Goal: Find specific page/section: Find specific page/section

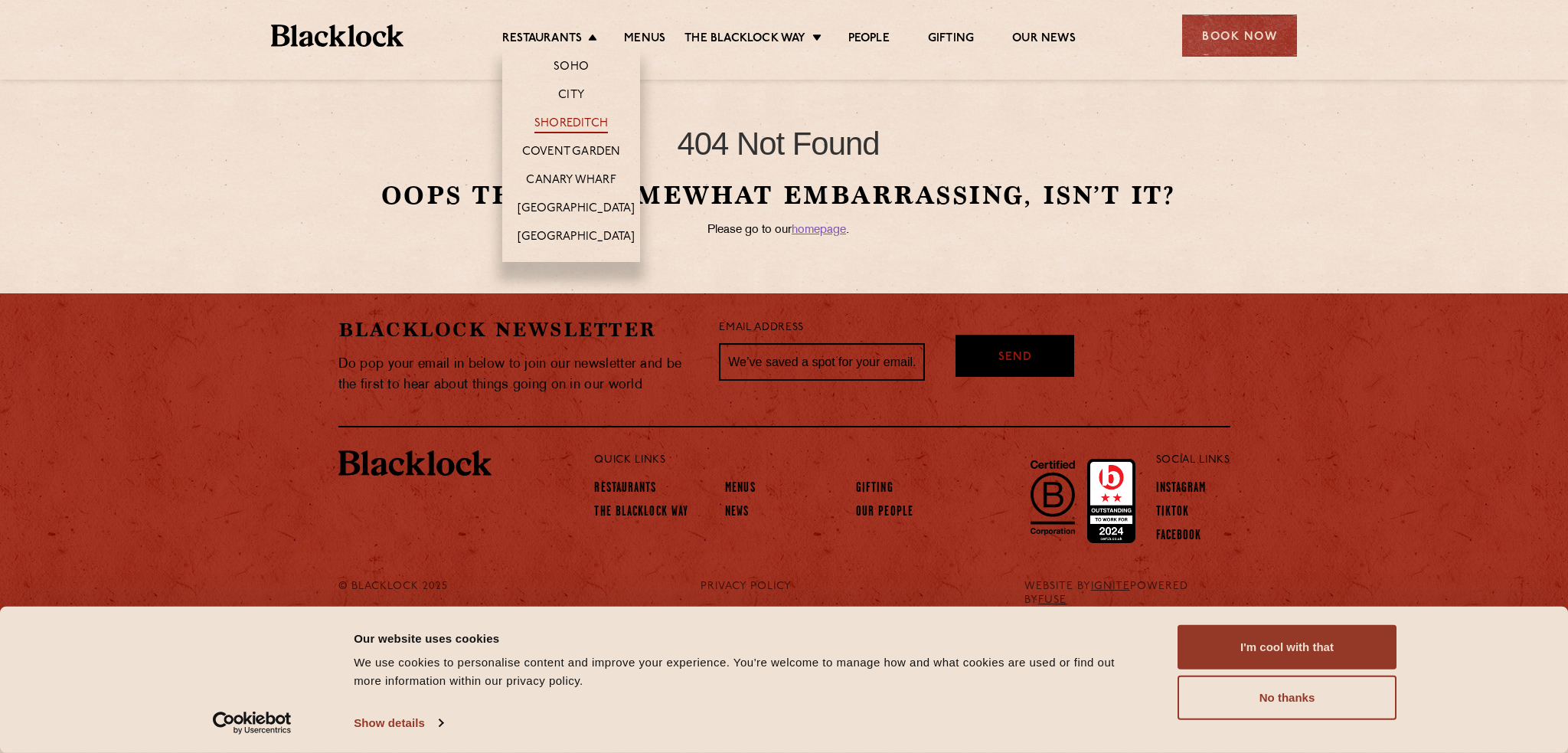
click at [564, 118] on link "Shoreditch" at bounding box center [572, 124] width 74 height 17
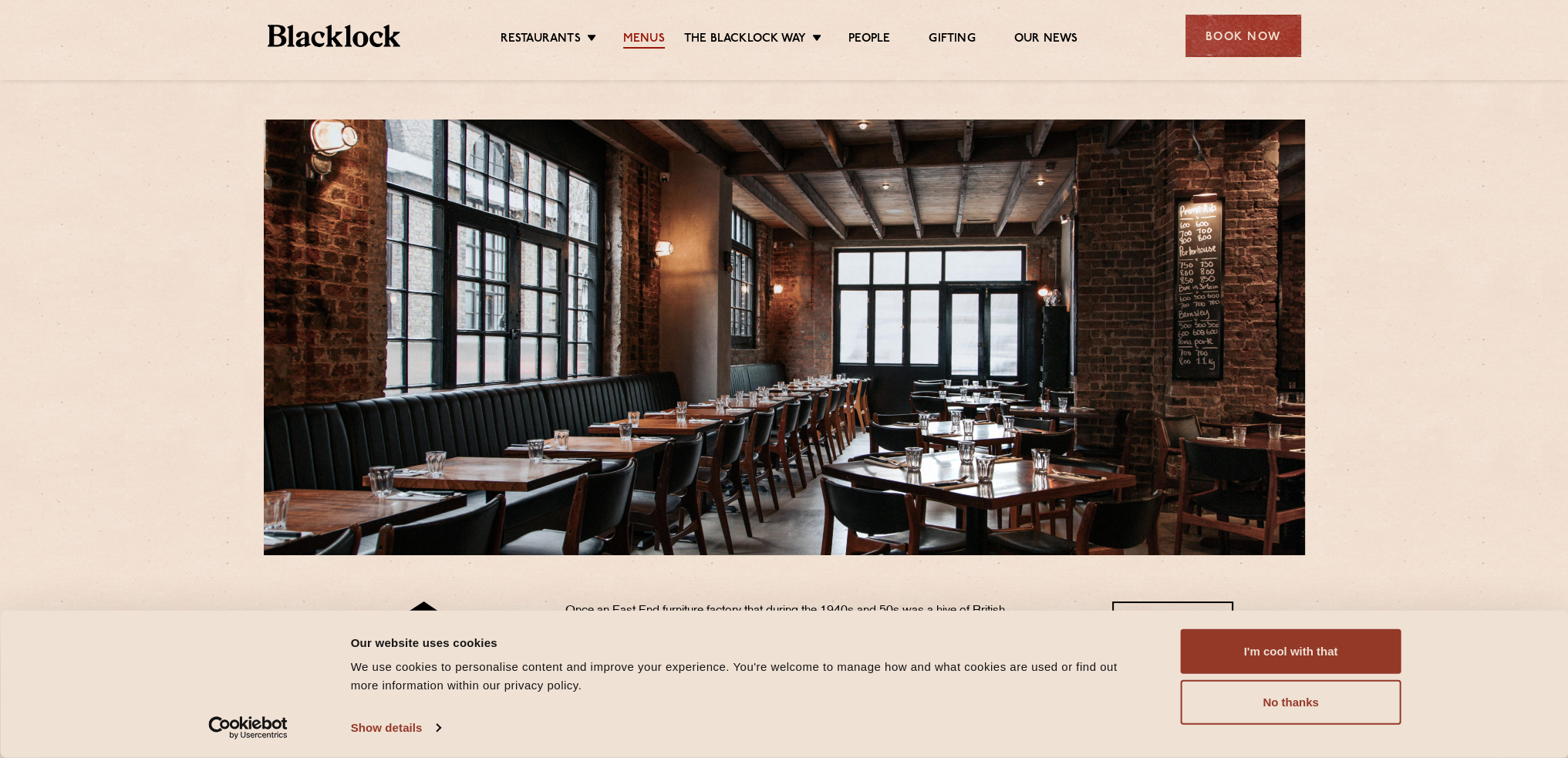
click at [652, 33] on link "Menus" at bounding box center [644, 40] width 42 height 17
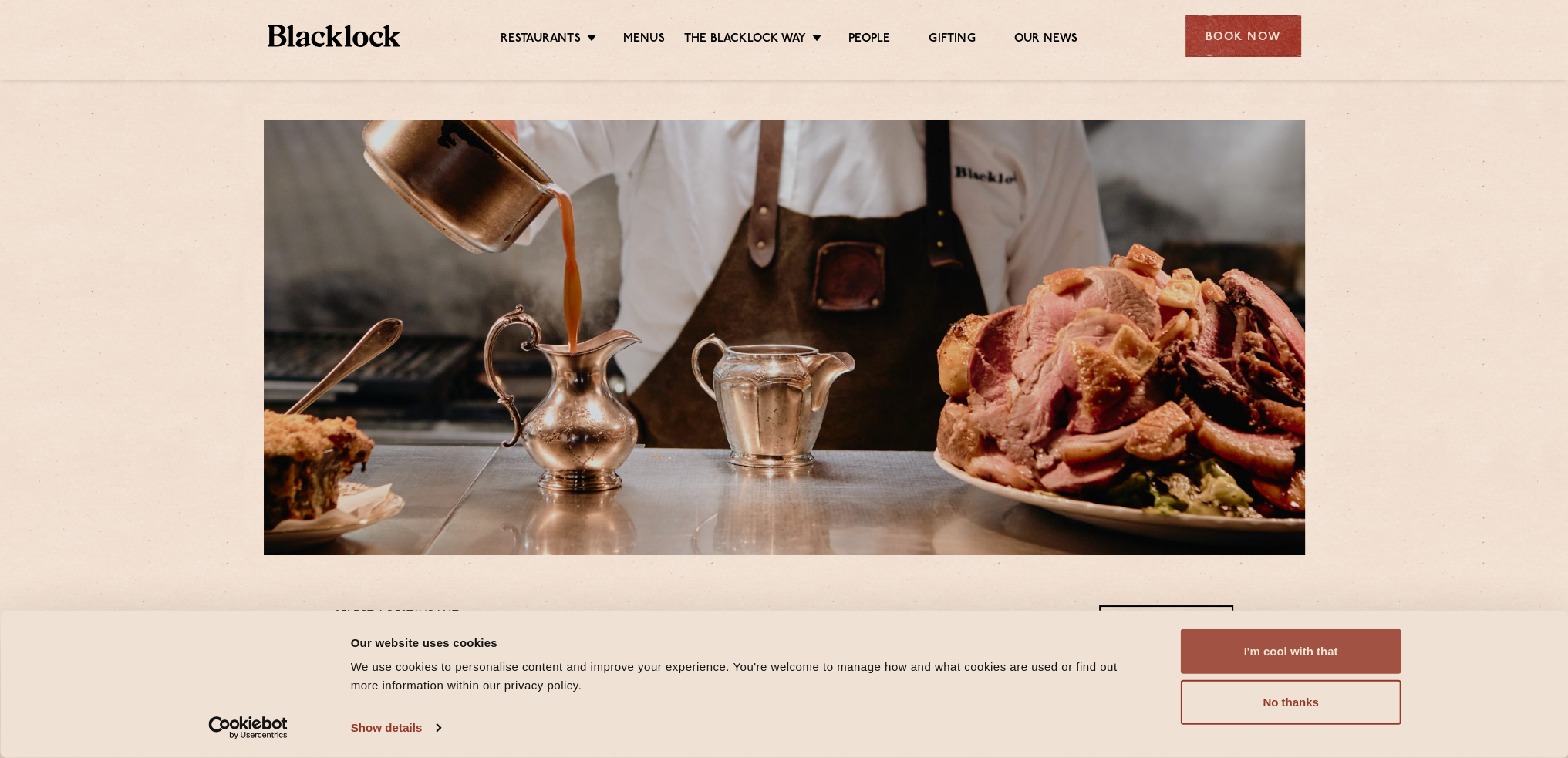
click at [1272, 647] on button "I'm cool with that" at bounding box center [1291, 651] width 221 height 45
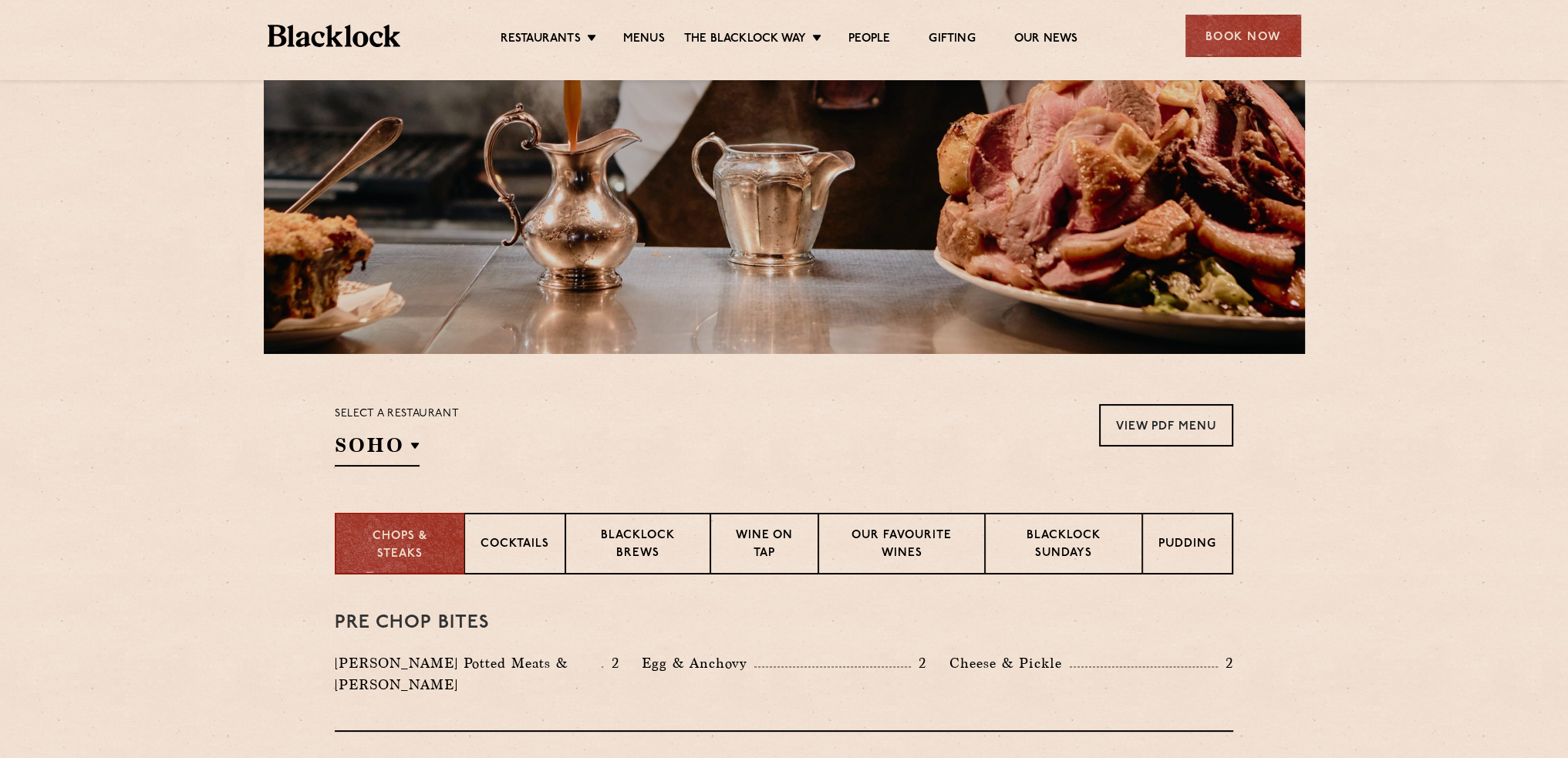
scroll to position [231, 0]
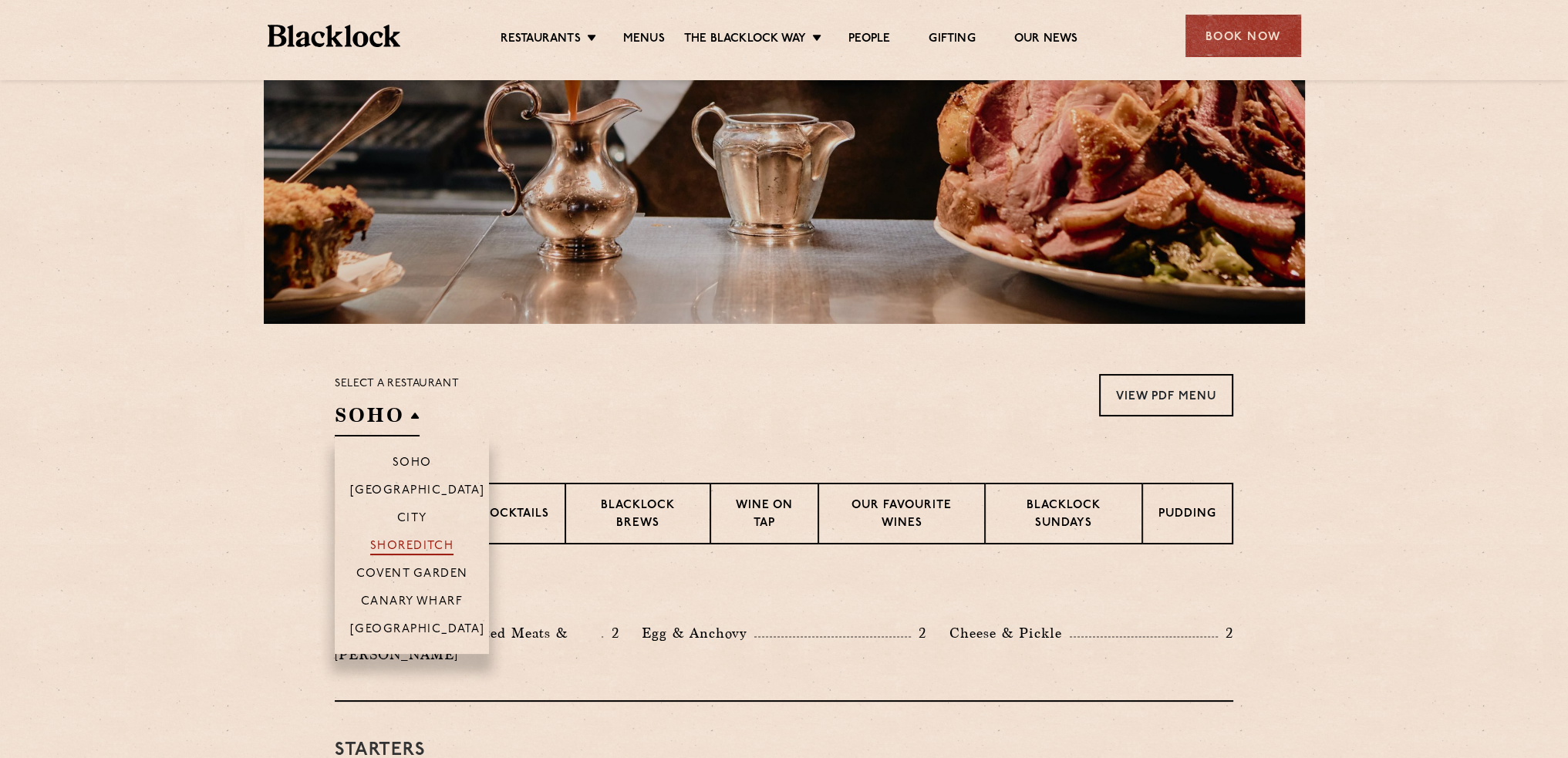
click at [411, 542] on p "Shoreditch" at bounding box center [412, 548] width 84 height 15
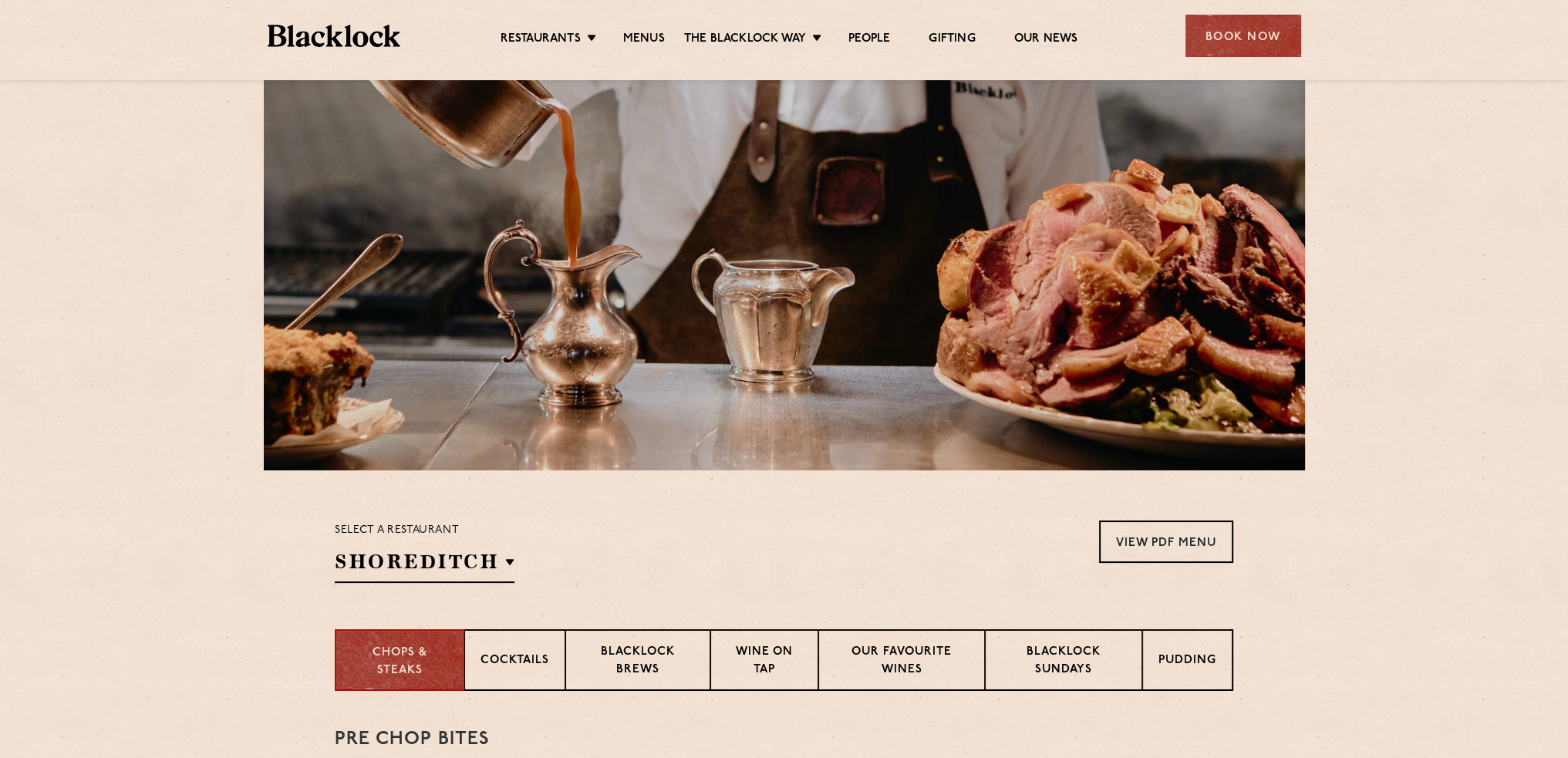
scroll to position [0, 0]
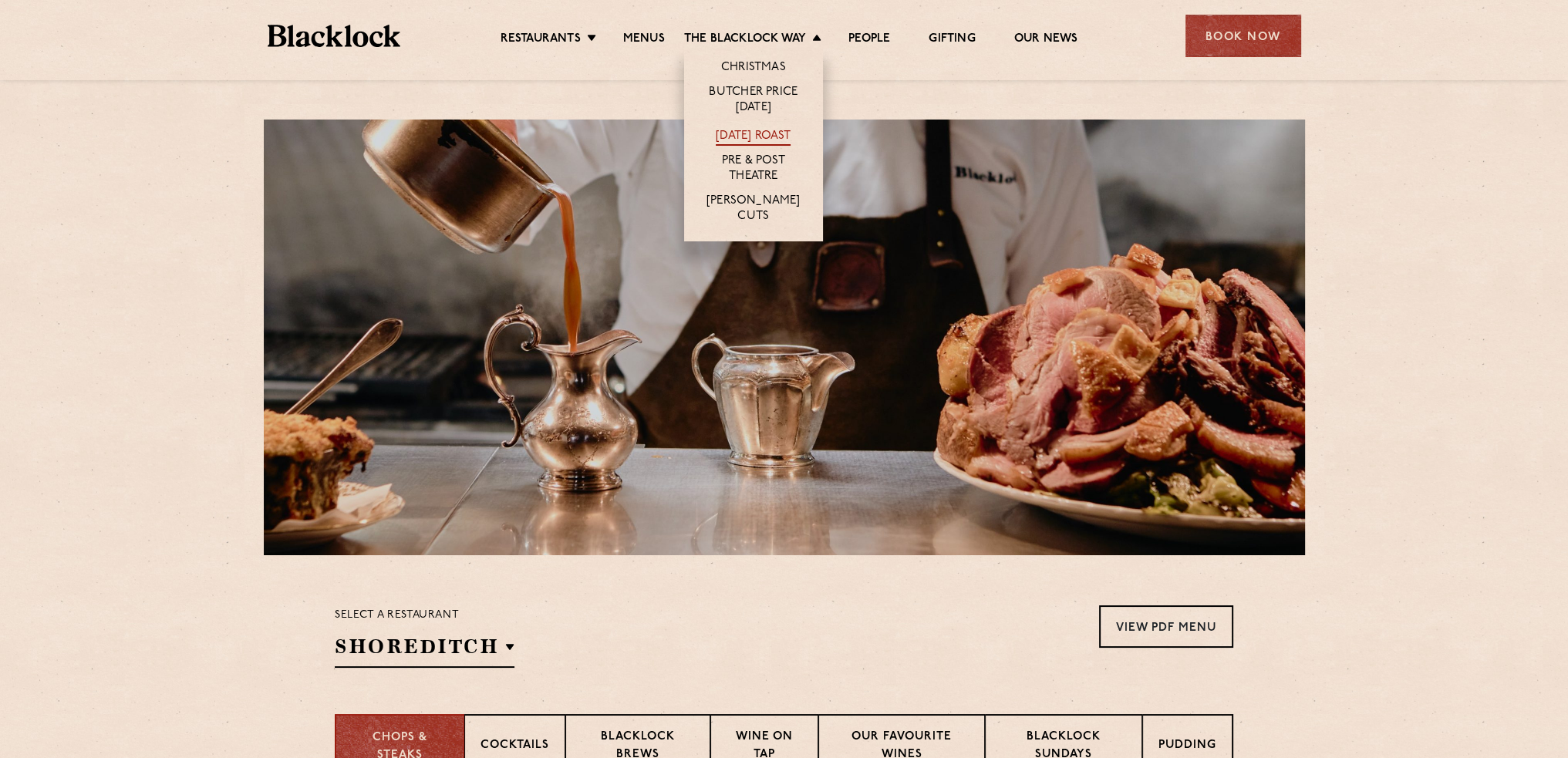
click at [764, 131] on link "[DATE] Roast" at bounding box center [753, 137] width 75 height 17
